Goal: Leave review/rating

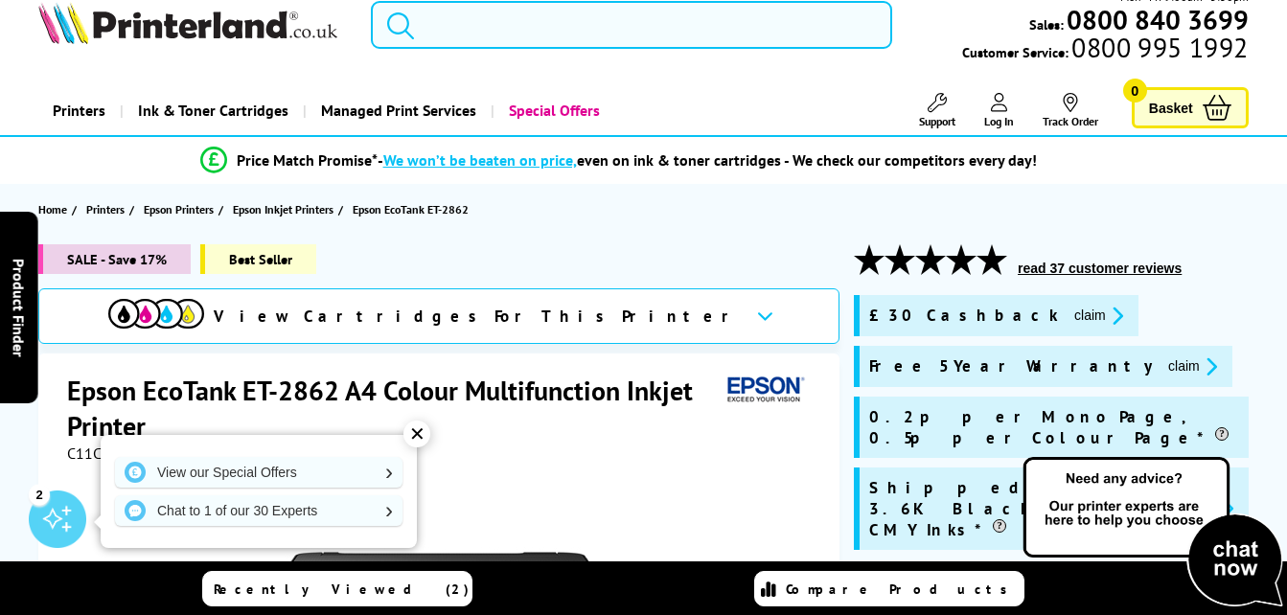
scroll to position [31, 0]
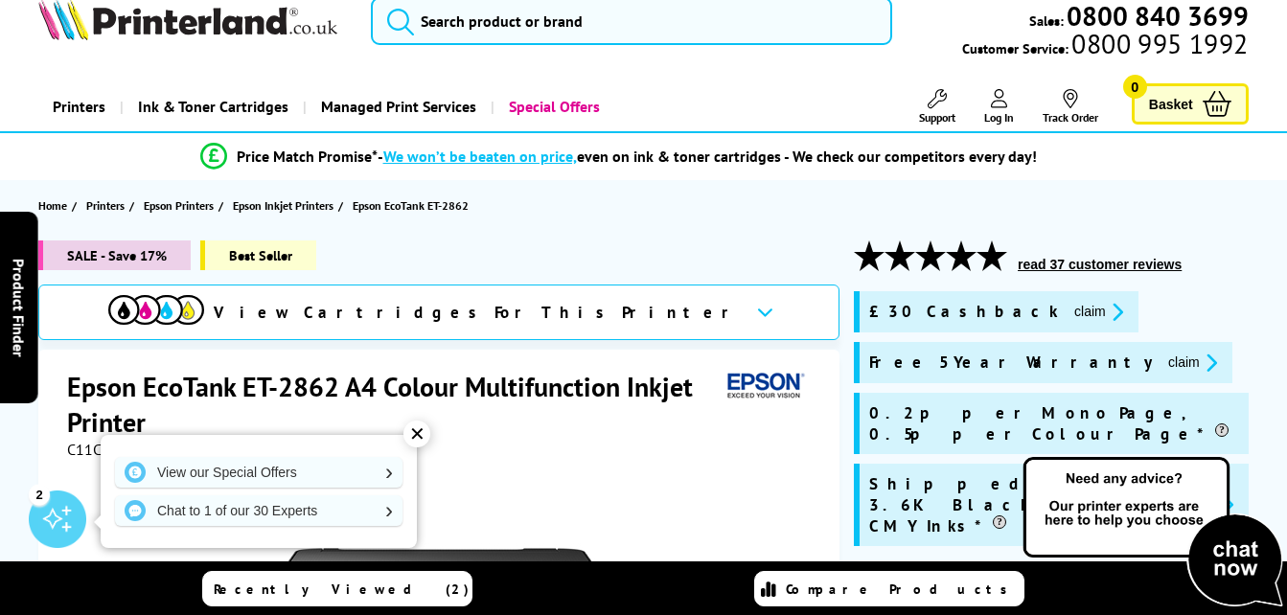
click at [1091, 261] on button "read 37 customer reviews" at bounding box center [1099, 264] width 175 height 17
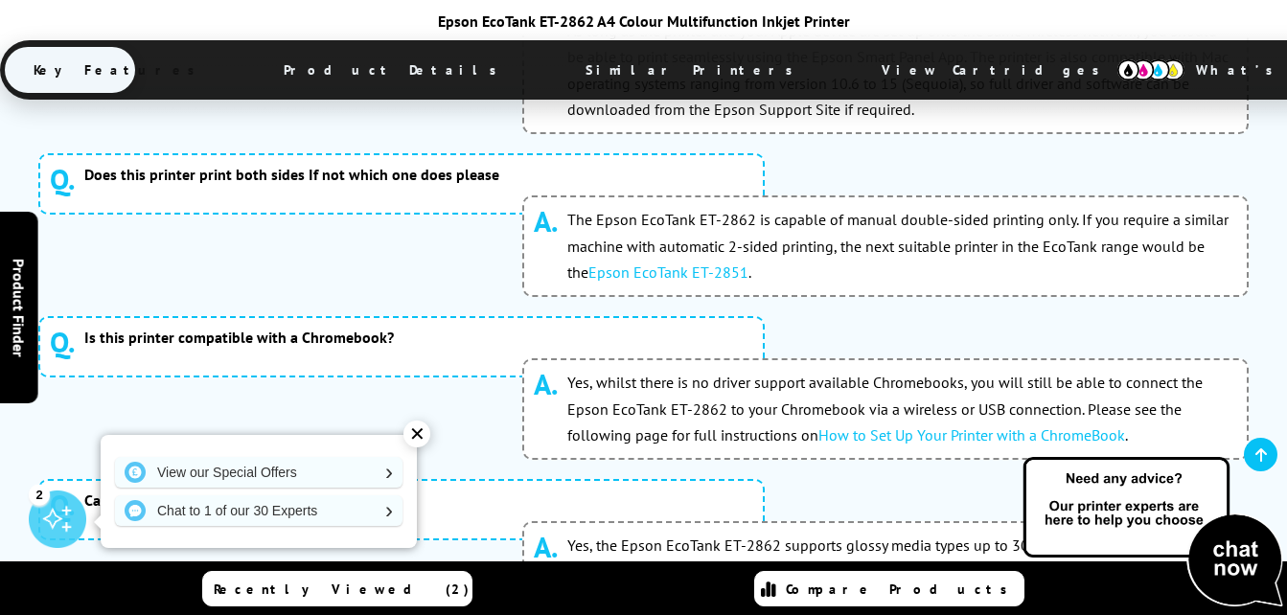
scroll to position [9896, 0]
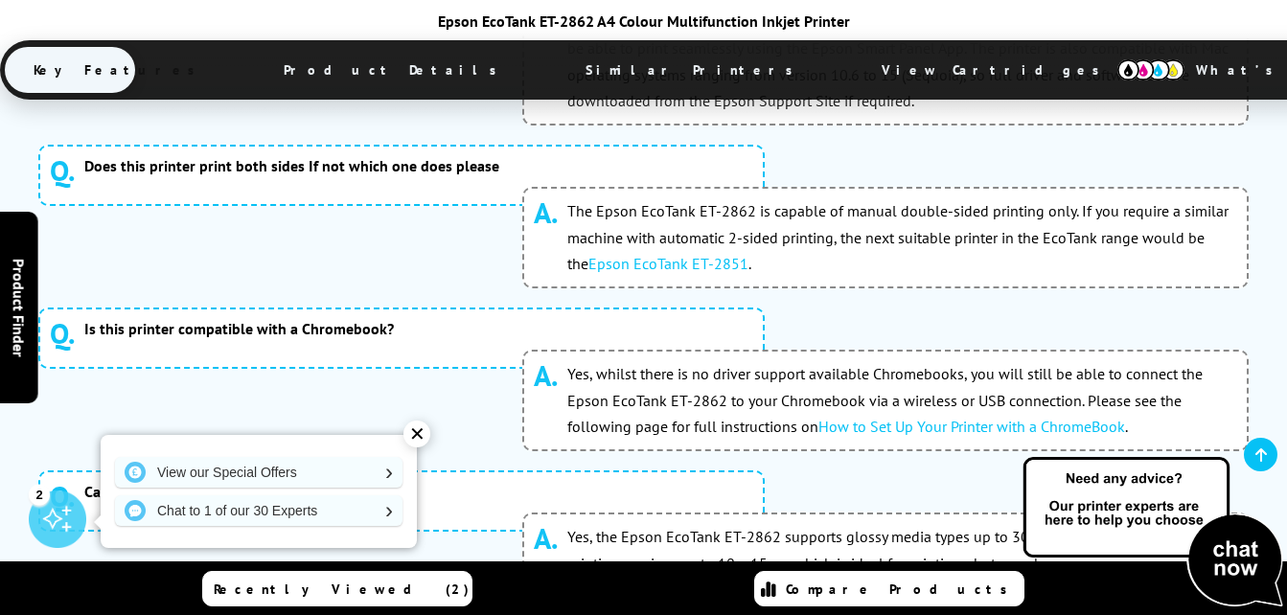
click at [417, 431] on div "✕" at bounding box center [416, 434] width 27 height 27
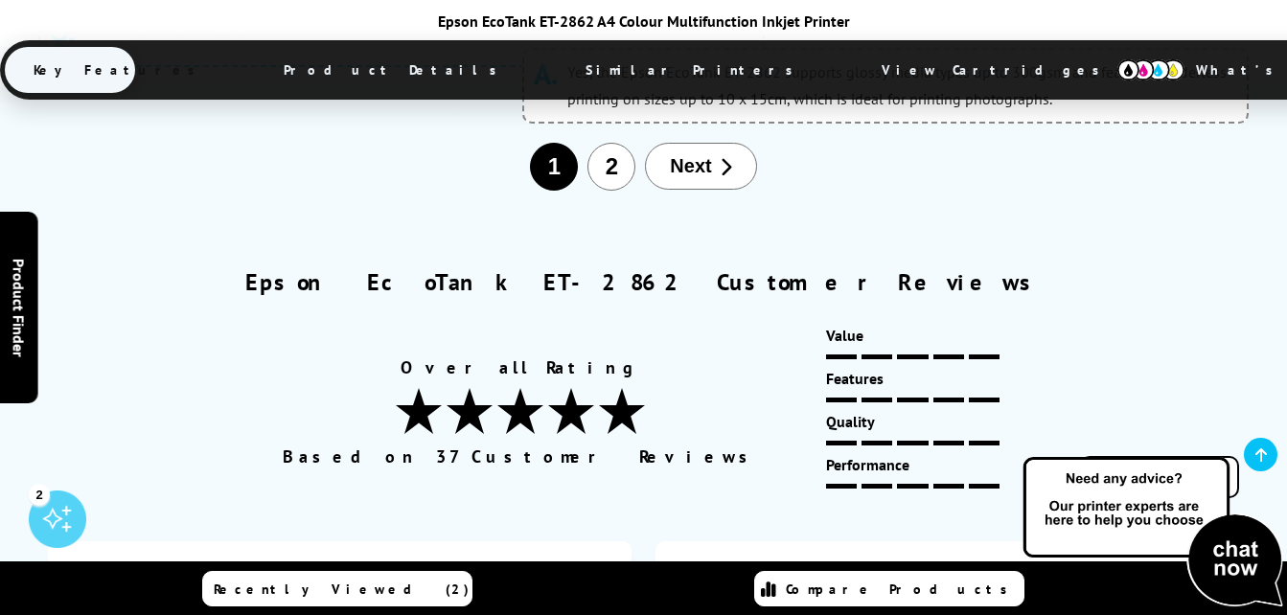
scroll to position [10366, 0]
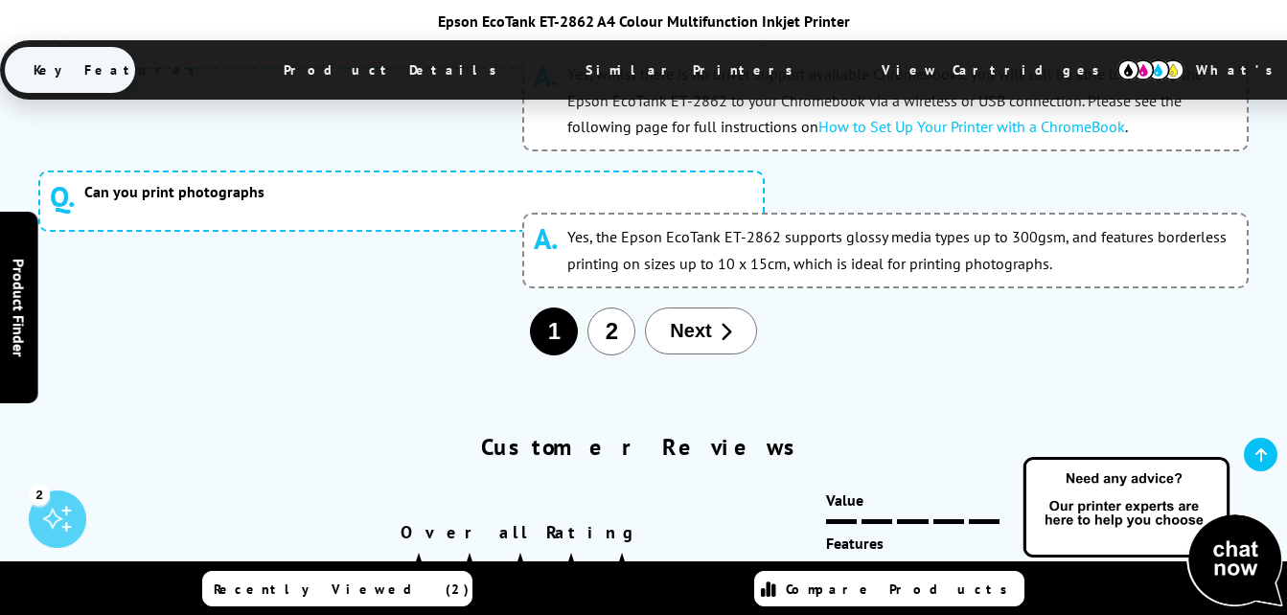
scroll to position [10314, 0]
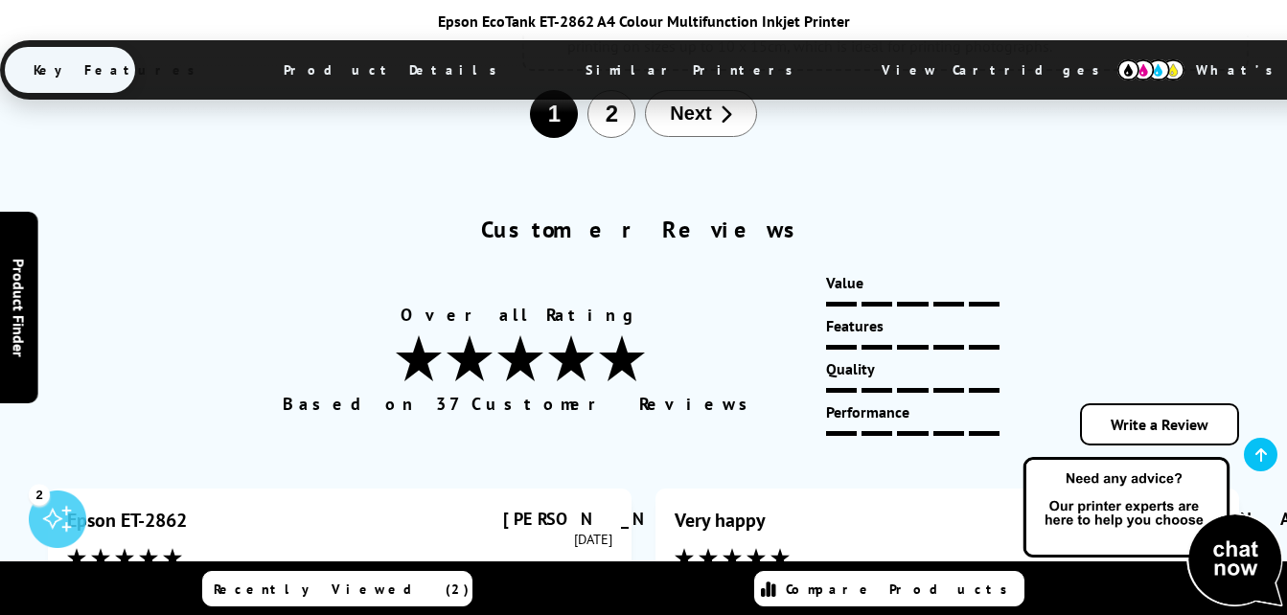
scroll to position [10415, 0]
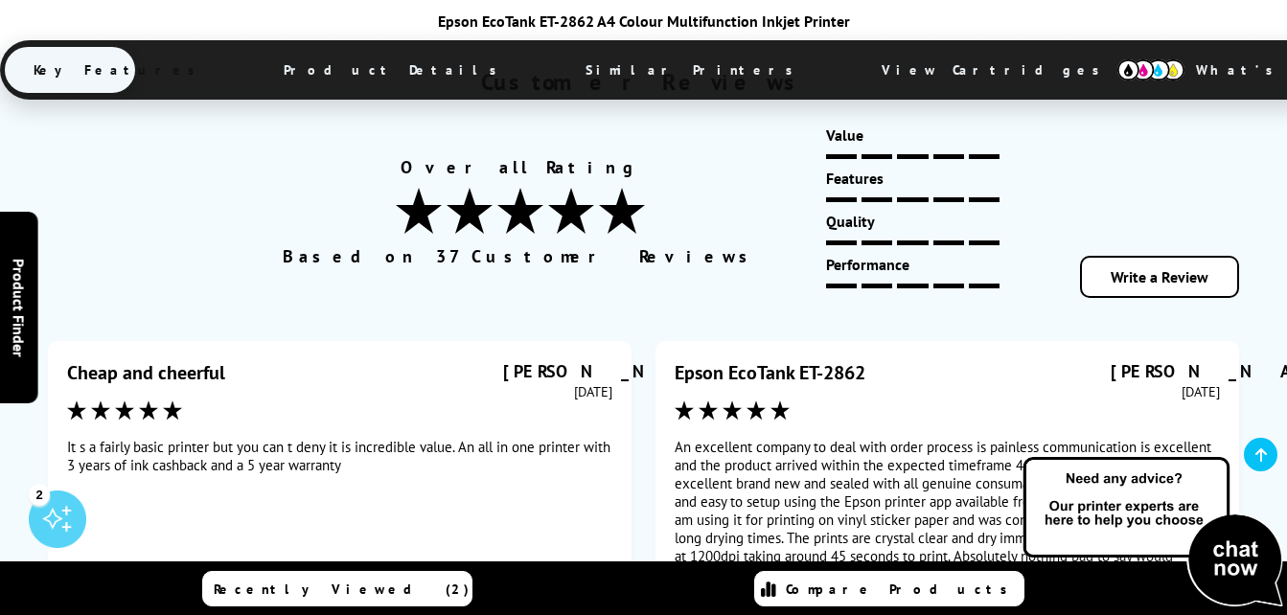
scroll to position [10563, 0]
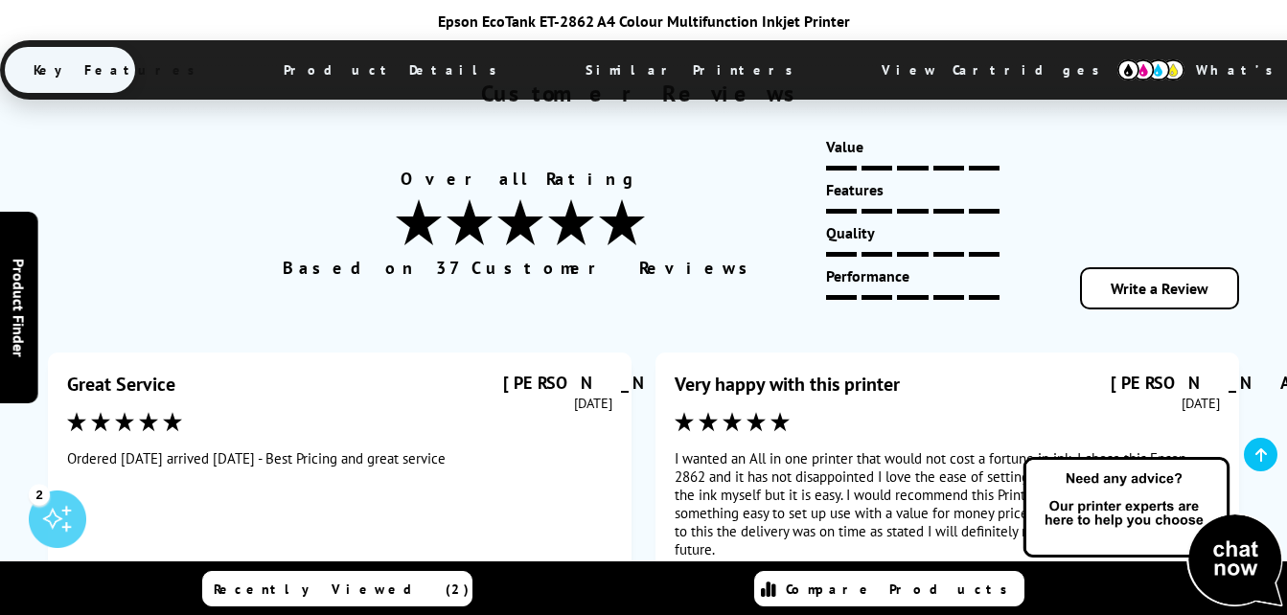
scroll to position [10566, 0]
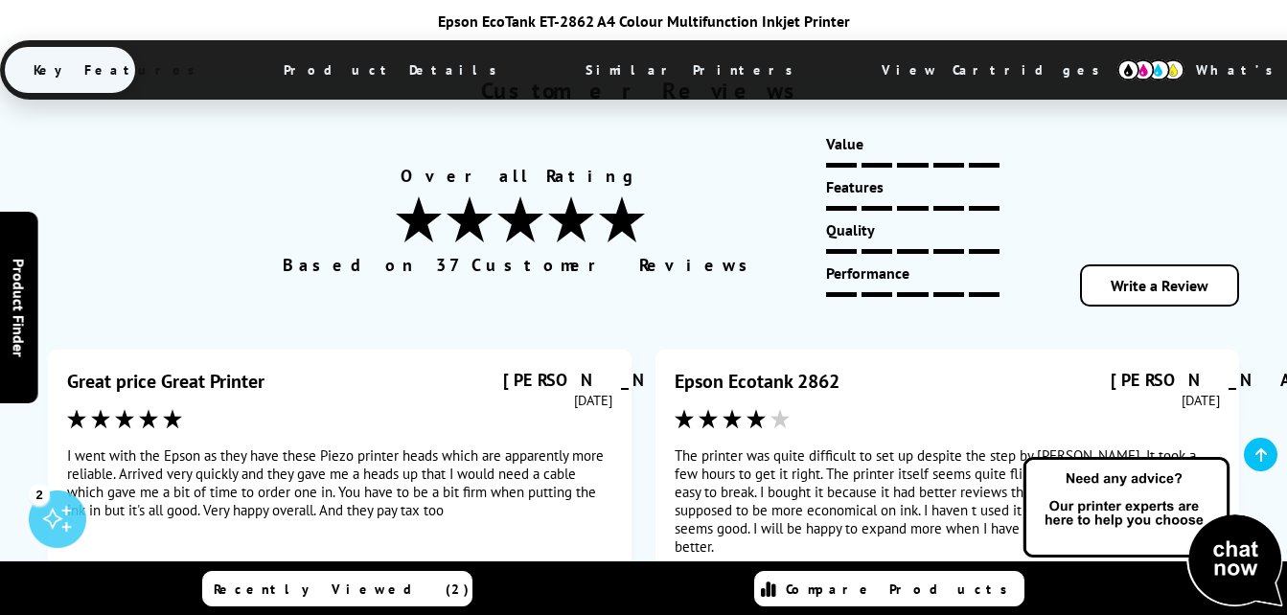
scroll to position [10561, 0]
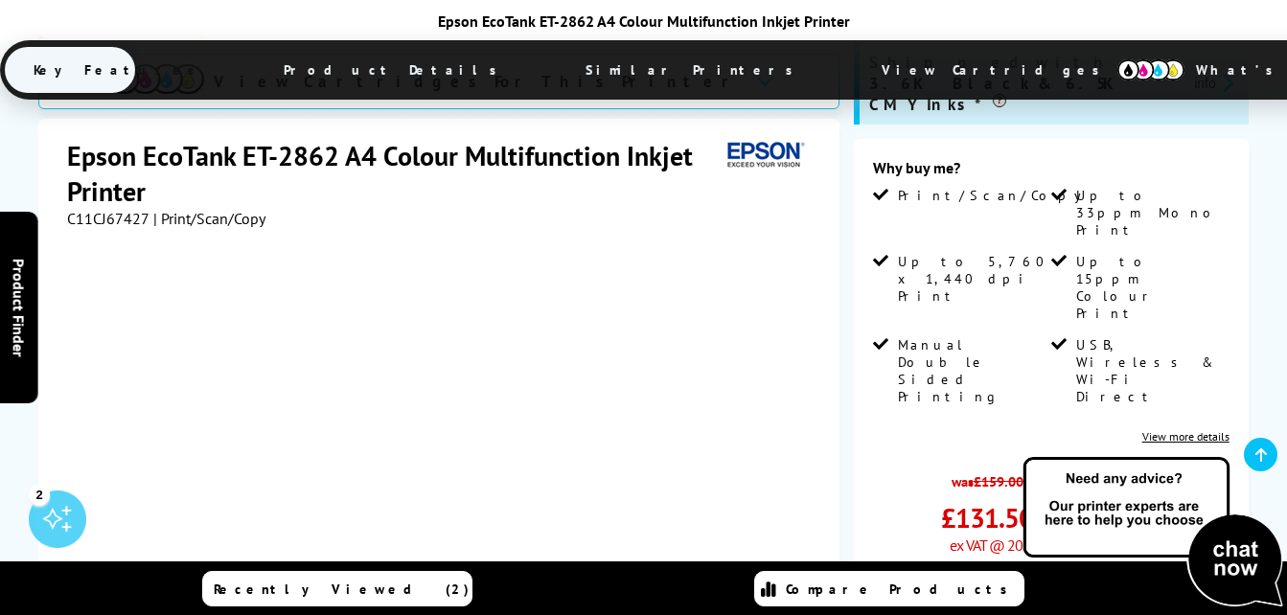
scroll to position [483, 0]
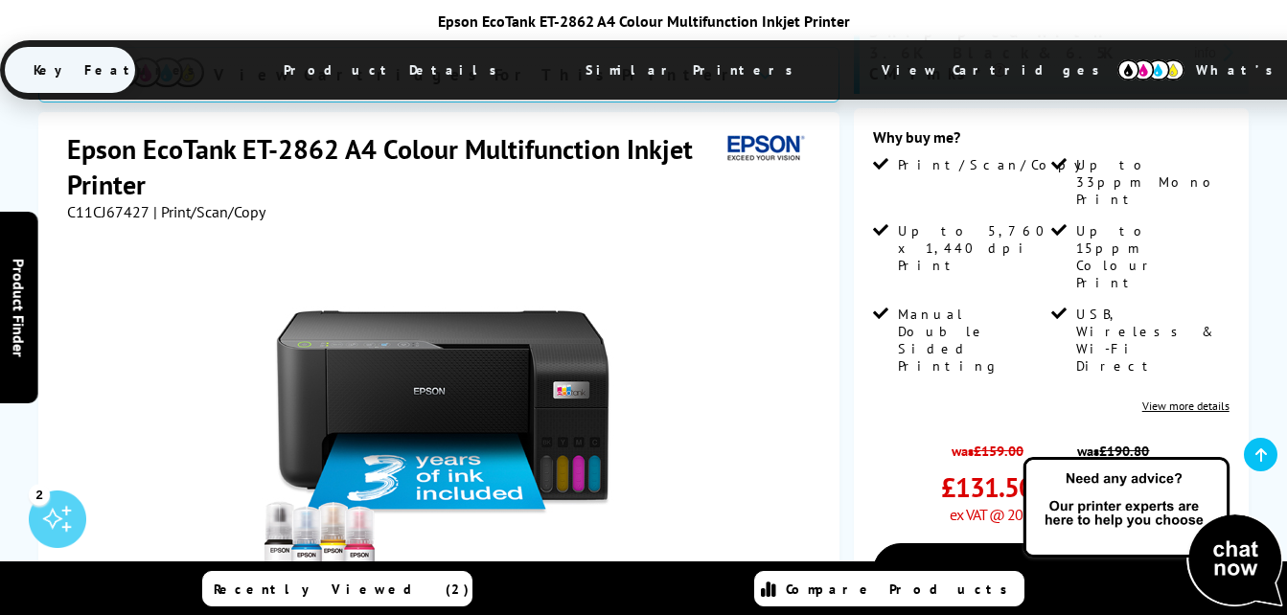
click at [745, 270] on div at bounding box center [441, 437] width 749 height 433
